Goal: Check status: Check status

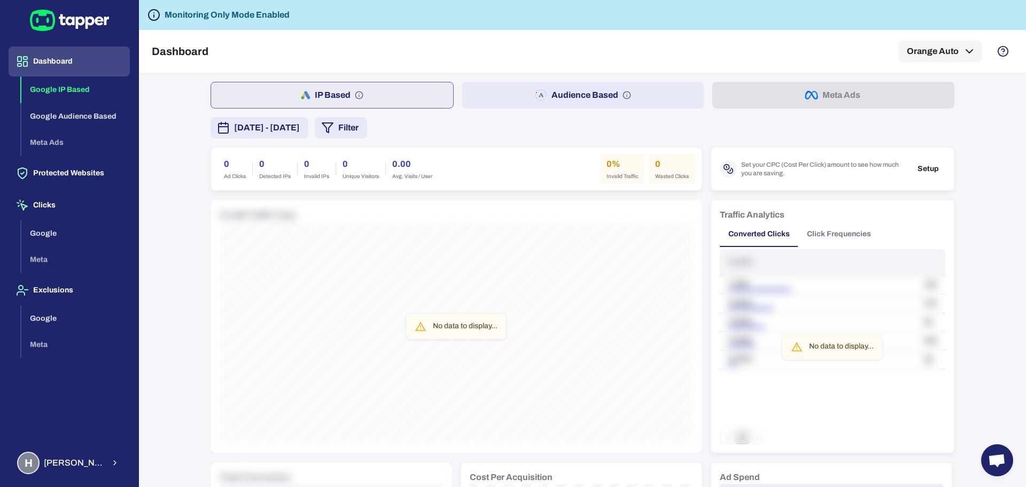
click at [300, 130] on span "[DATE] - [DATE]" at bounding box center [267, 127] width 66 height 13
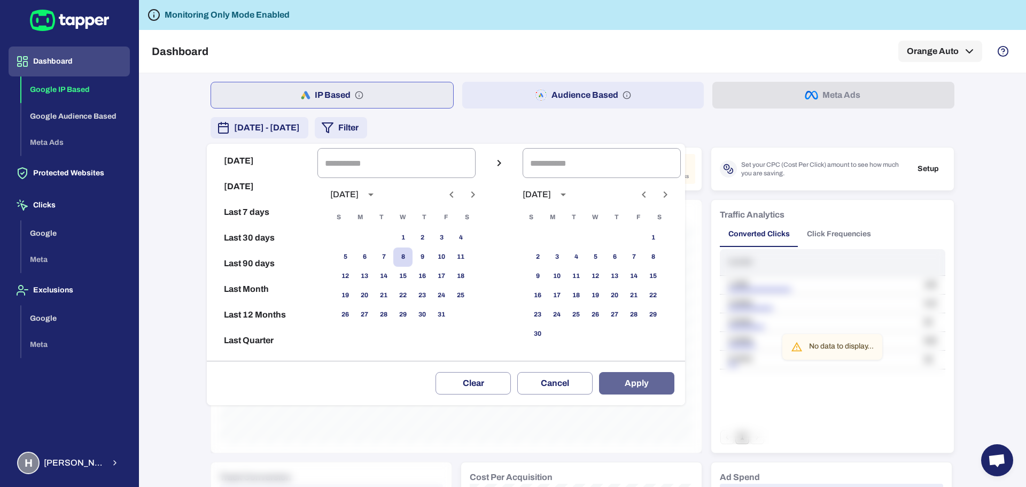
click at [654, 387] on button "Apply" at bounding box center [636, 383] width 75 height 22
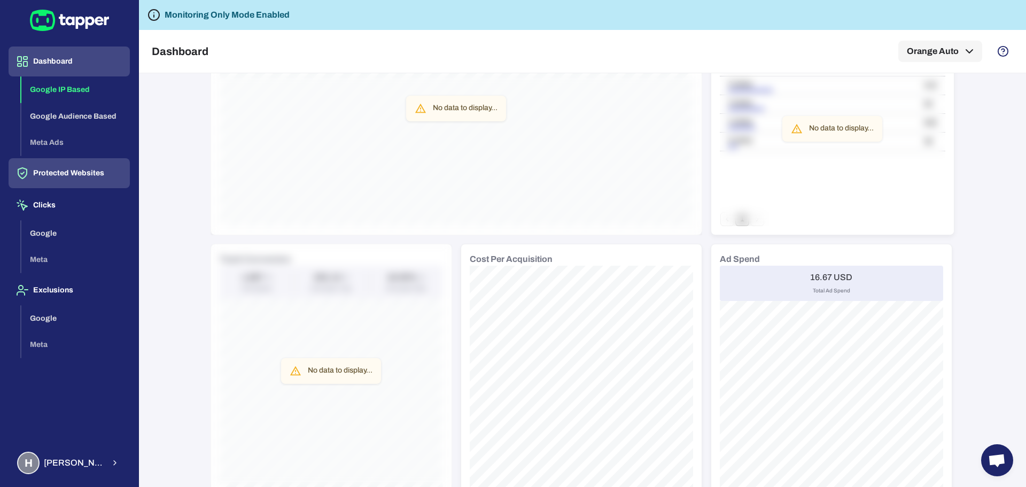
scroll to position [138, 0]
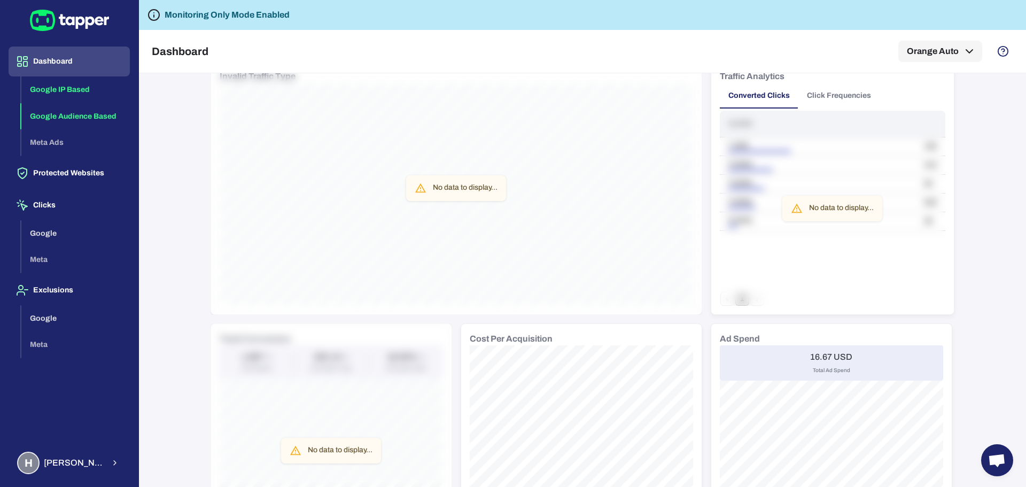
click at [74, 118] on button "Google Audience Based" at bounding box center [75, 116] width 108 height 27
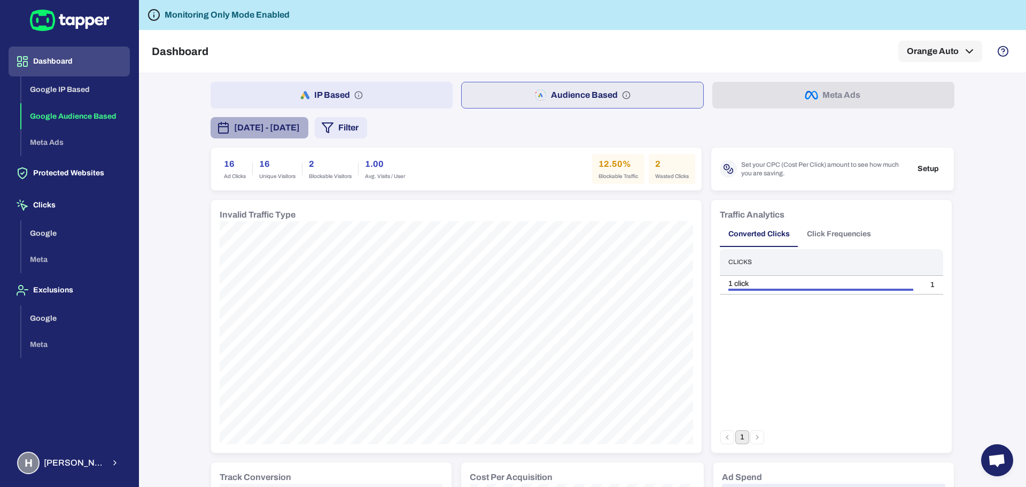
click at [299, 134] on span "October 2, 2025 - October 8, 2025" at bounding box center [267, 127] width 66 height 13
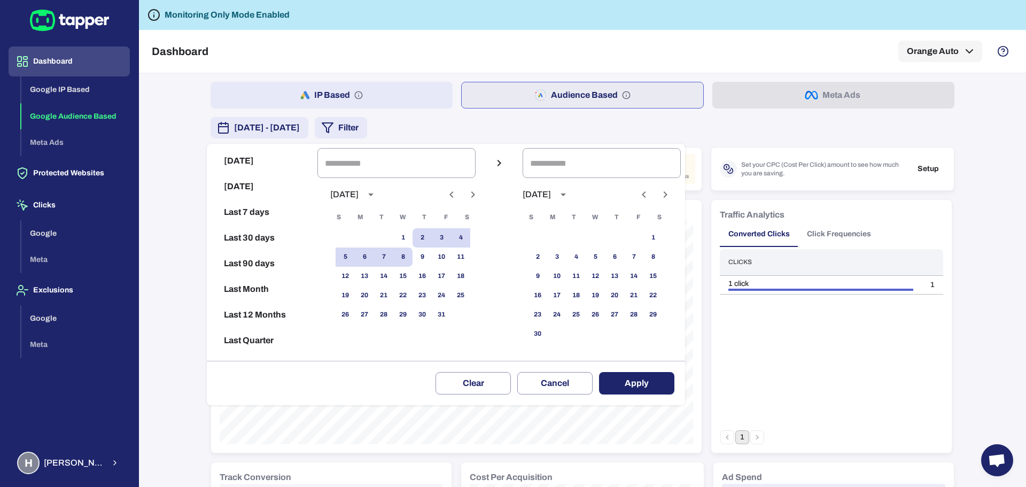
click at [239, 162] on button "Today" at bounding box center [262, 161] width 102 height 26
type input "**********"
drag, startPoint x: 654, startPoint y: 390, endPoint x: 646, endPoint y: 386, distance: 8.6
click at [655, 391] on button "Apply" at bounding box center [636, 383] width 75 height 22
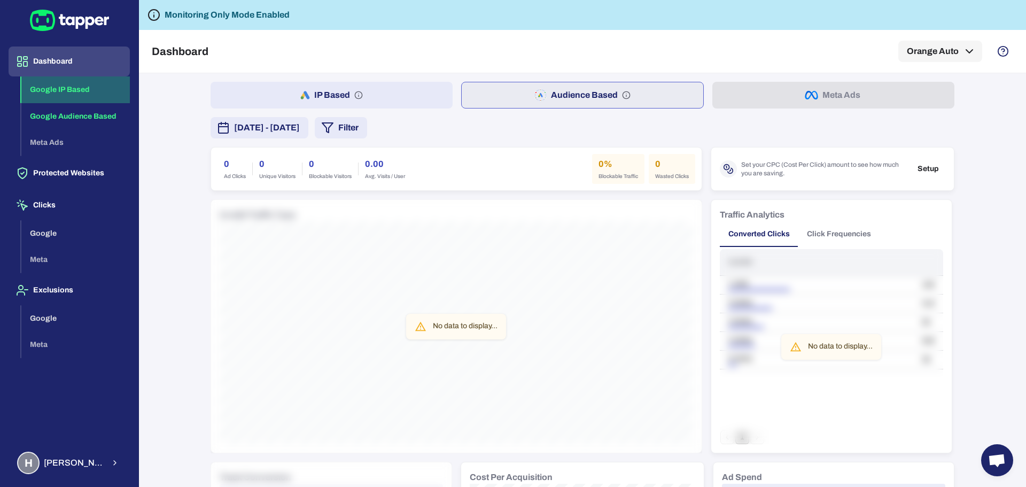
click at [67, 90] on button "Google IP Based" at bounding box center [75, 89] width 108 height 27
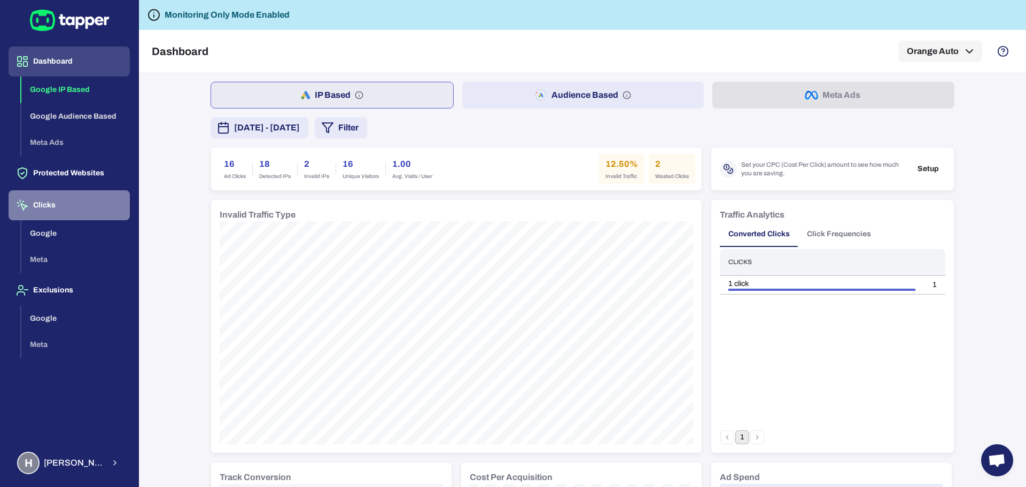
click at [65, 199] on button "Clicks" at bounding box center [69, 205] width 121 height 30
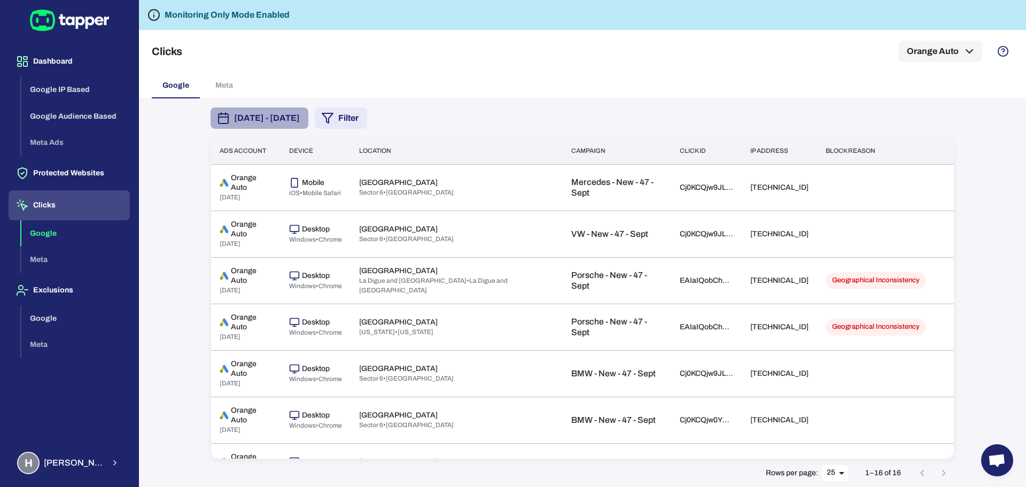
click at [300, 114] on span "[DATE] - [DATE]" at bounding box center [267, 118] width 66 height 13
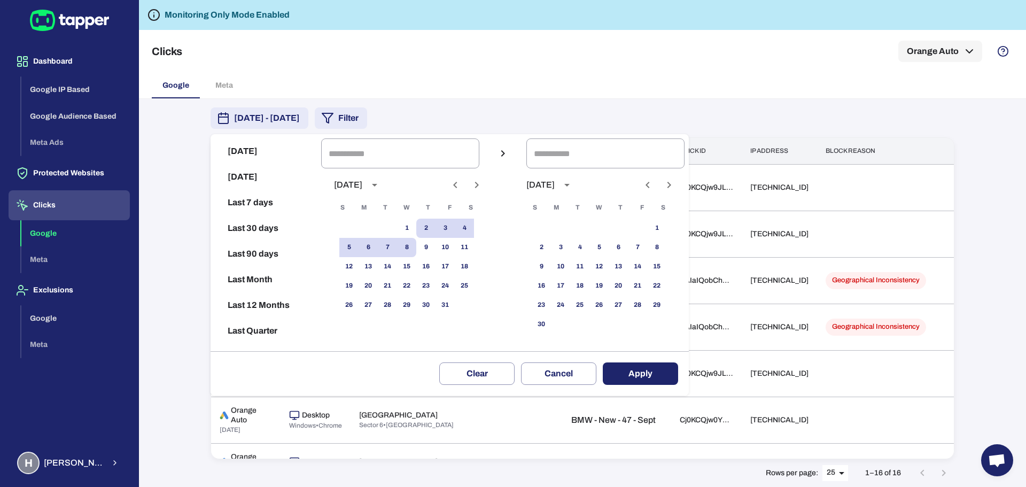
click at [250, 142] on button "Today" at bounding box center [266, 151] width 102 height 26
type input "**********"
click at [661, 367] on button "Apply" at bounding box center [640, 373] width 75 height 22
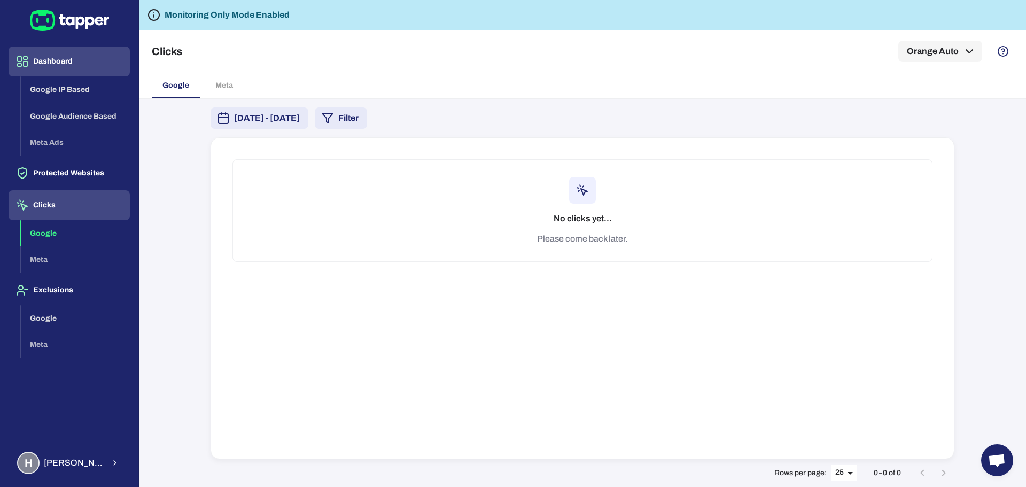
click at [68, 69] on button "Dashboard" at bounding box center [69, 61] width 121 height 30
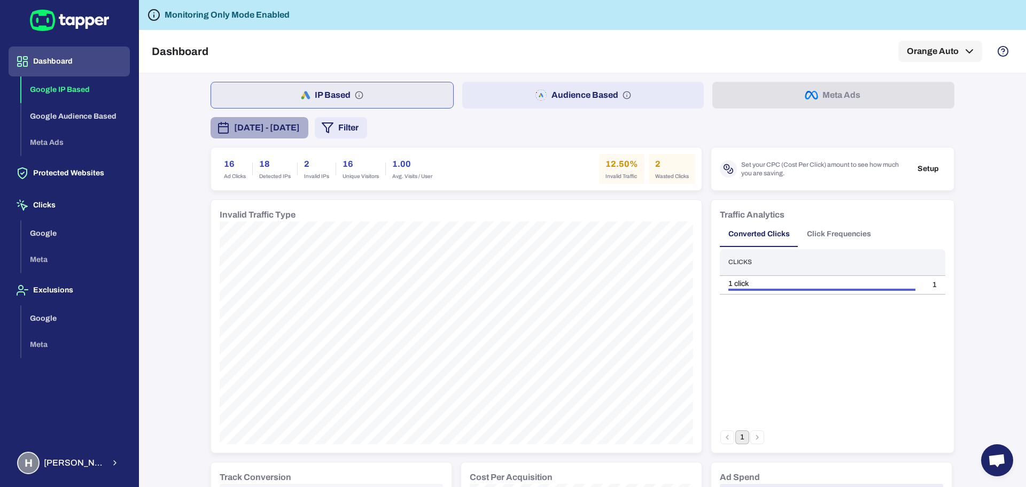
click at [299, 130] on span "[DATE] - [DATE]" at bounding box center [267, 127] width 66 height 13
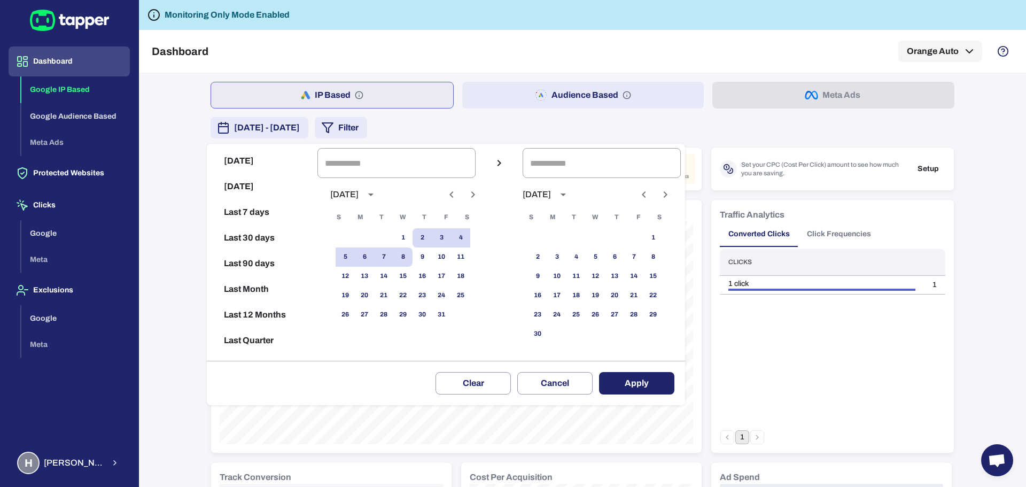
click at [245, 161] on button "Today" at bounding box center [262, 161] width 102 height 26
type input "**********"
click at [653, 377] on button "Apply" at bounding box center [636, 383] width 75 height 22
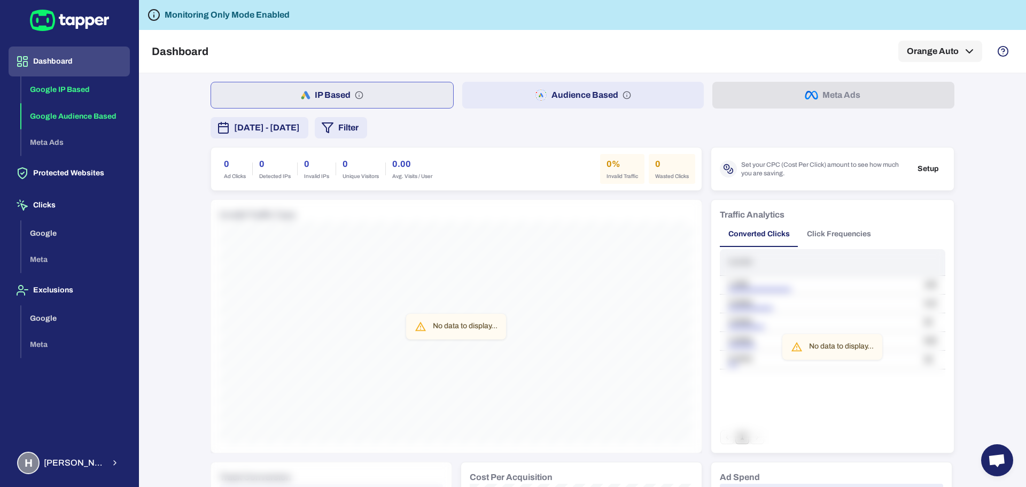
click at [53, 113] on button "Google Audience Based" at bounding box center [75, 116] width 108 height 27
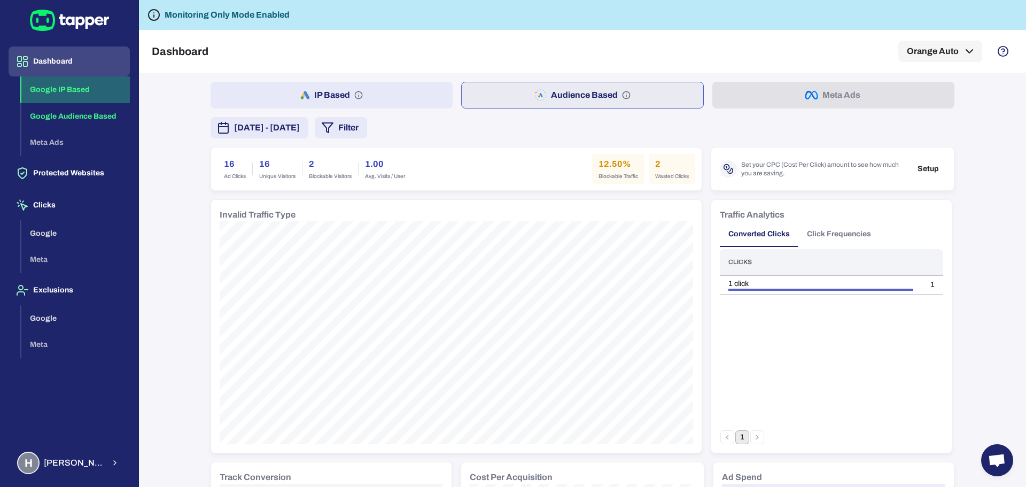
click at [68, 83] on button "Google IP Based" at bounding box center [75, 89] width 108 height 27
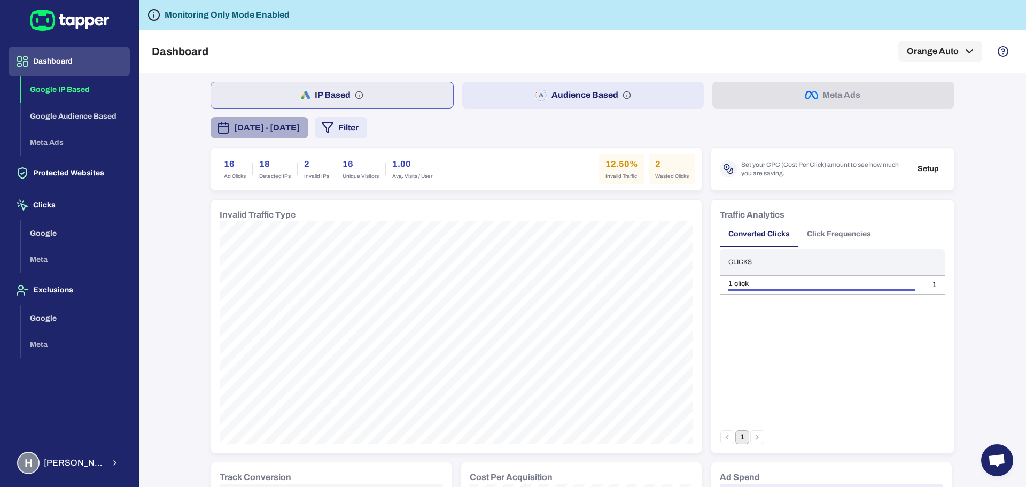
click at [300, 129] on span "October 2, 2025 - October 8, 2025" at bounding box center [267, 127] width 66 height 13
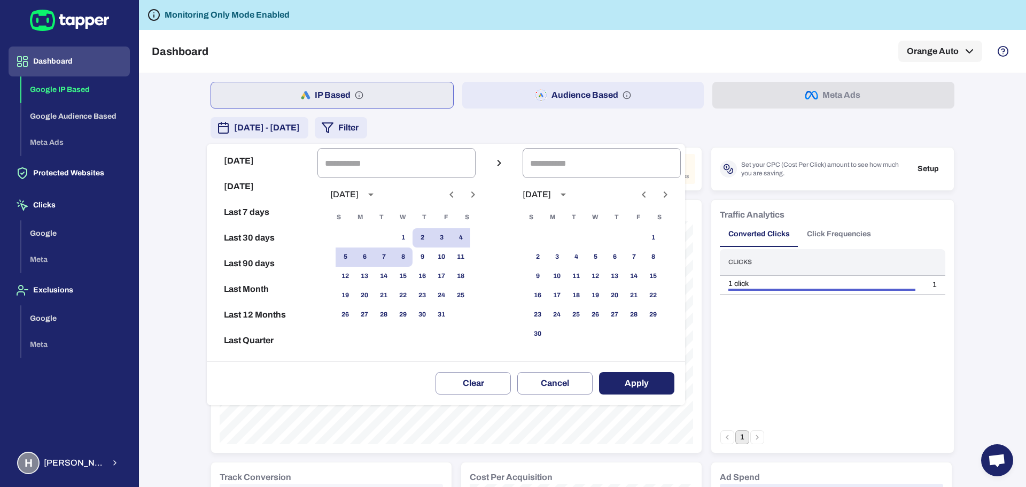
click at [269, 157] on button "[DATE]" at bounding box center [262, 161] width 102 height 26
type input "**********"
click at [650, 386] on button "Apply" at bounding box center [636, 383] width 75 height 22
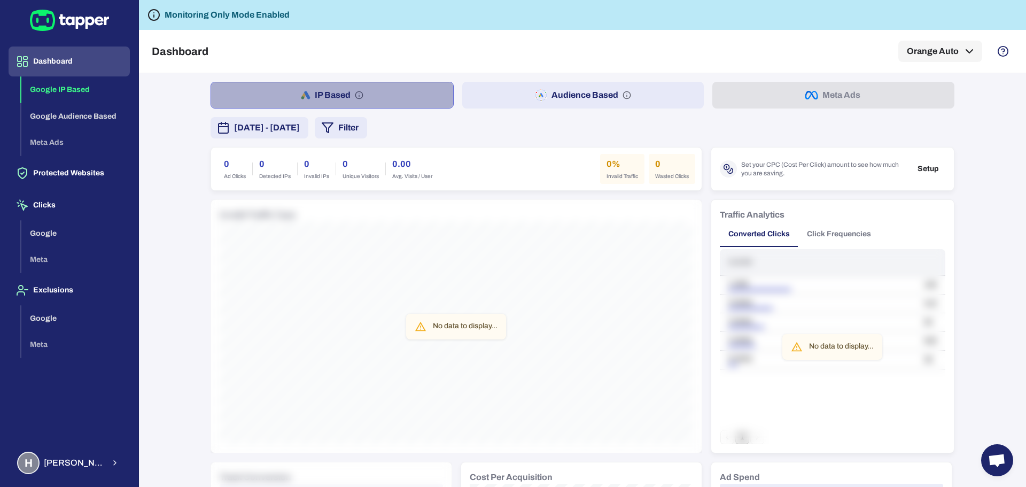
click at [328, 97] on button "IP Based" at bounding box center [332, 95] width 243 height 27
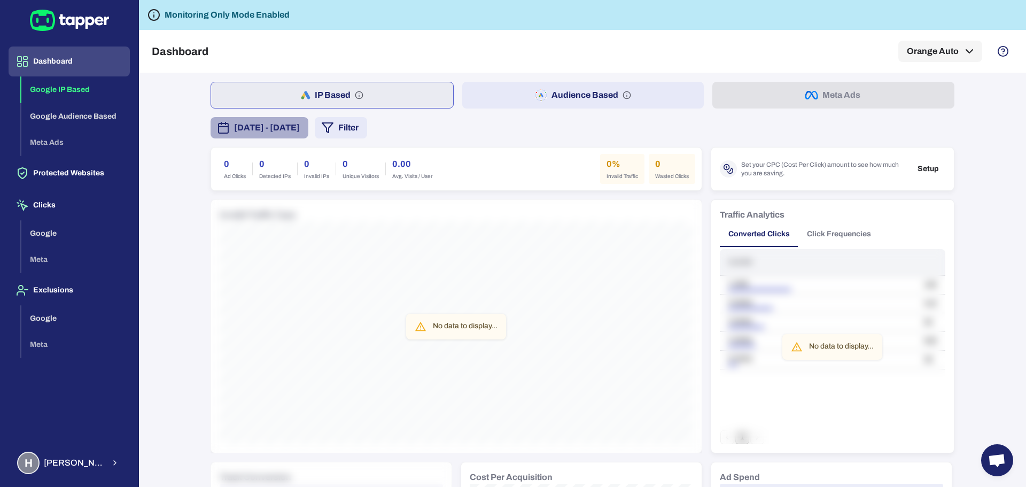
click at [300, 127] on span "[DATE] - [DATE]" at bounding box center [267, 127] width 66 height 13
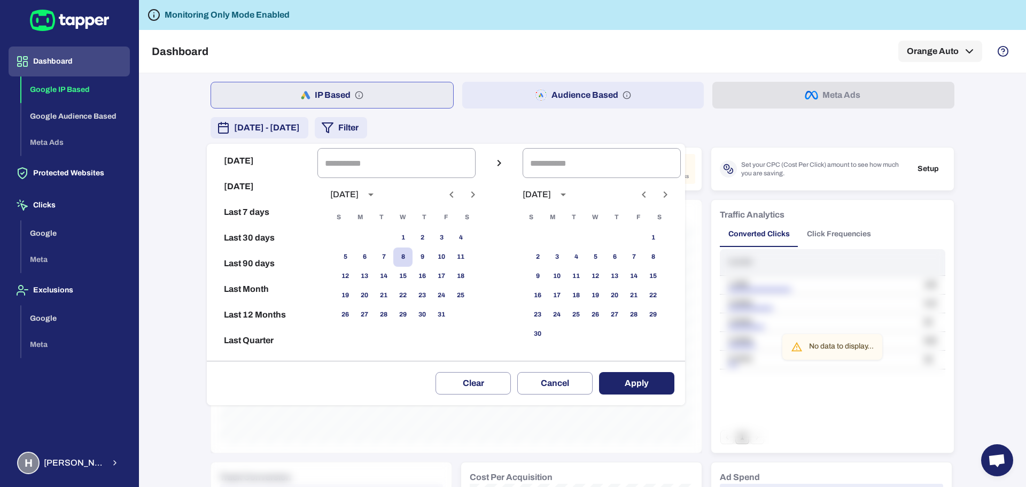
click at [244, 162] on button "[DATE]" at bounding box center [262, 161] width 102 height 26
type input "**********"
click at [643, 374] on button "Apply" at bounding box center [636, 383] width 75 height 22
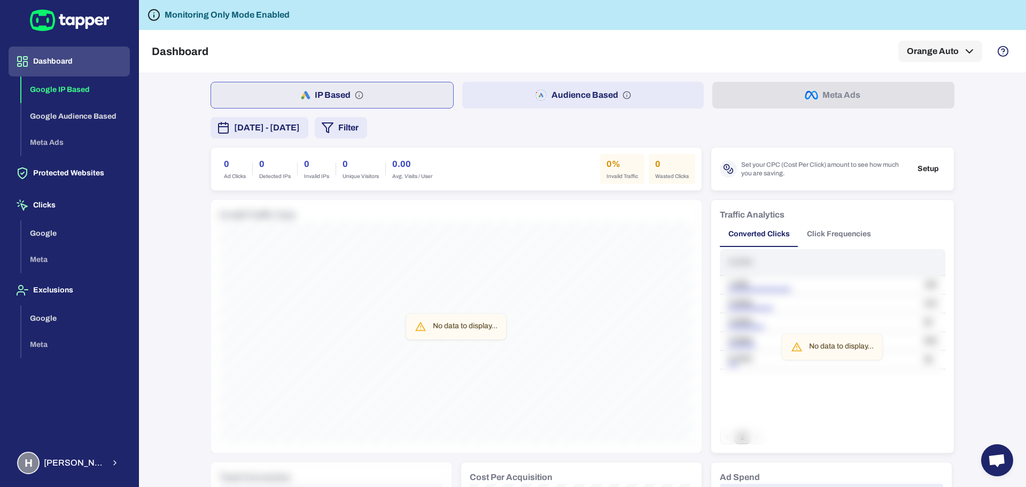
click at [539, 184] on div "0 Ad Clicks 0 Detected IPs 0 Invalid IPs 0 Unique Visitors 0.00 Avg. Visits / U…" at bounding box center [456, 168] width 490 height 43
click at [52, 56] on button "Dashboard" at bounding box center [69, 61] width 121 height 30
